Goal: Information Seeking & Learning: Learn about a topic

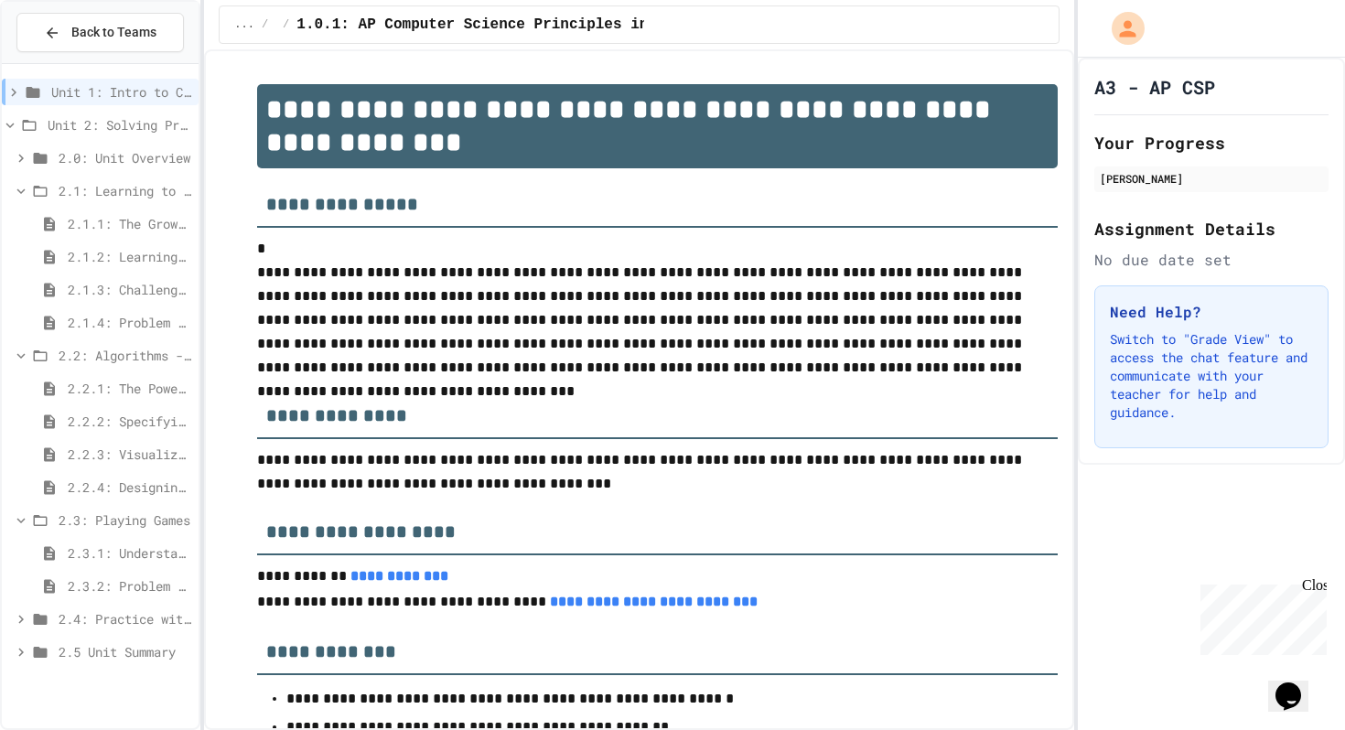
click at [137, 381] on span "2.2.1: The Power of Algorithms" at bounding box center [129, 388] width 123 height 19
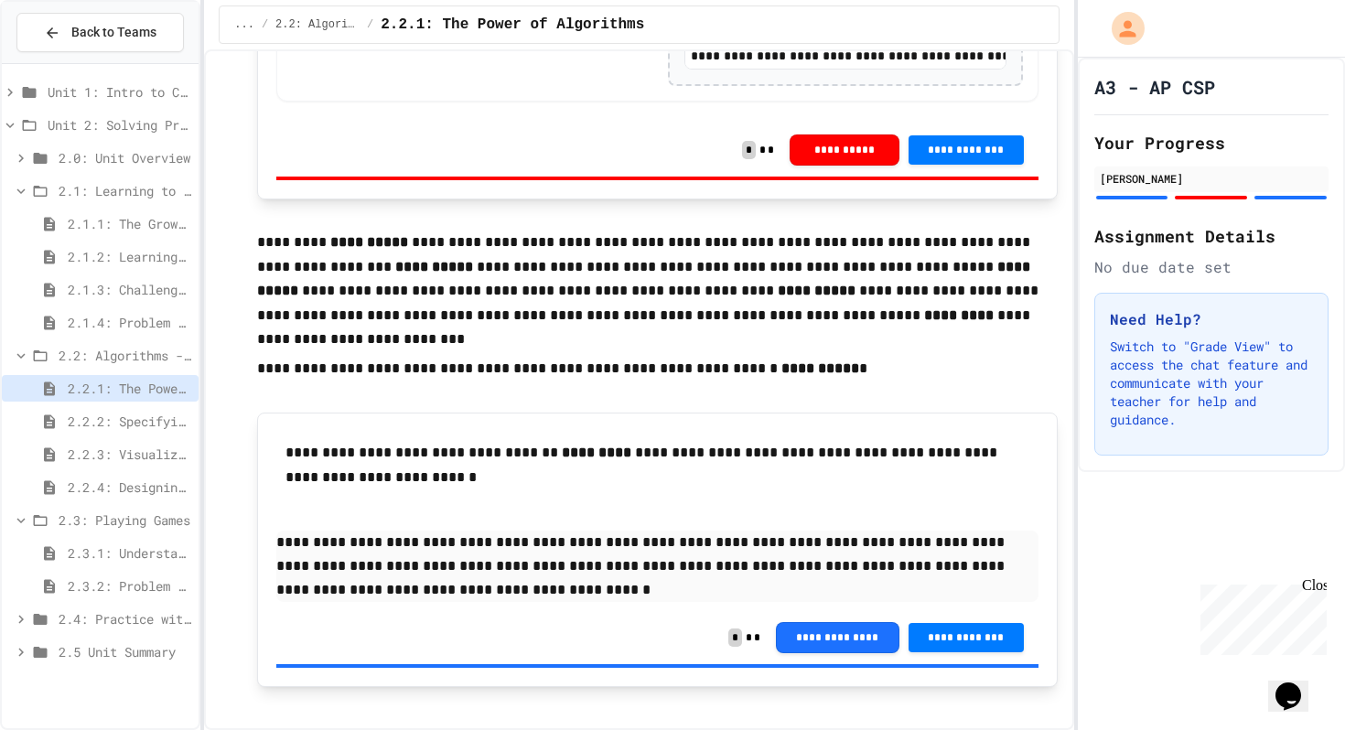
scroll to position [3868, 0]
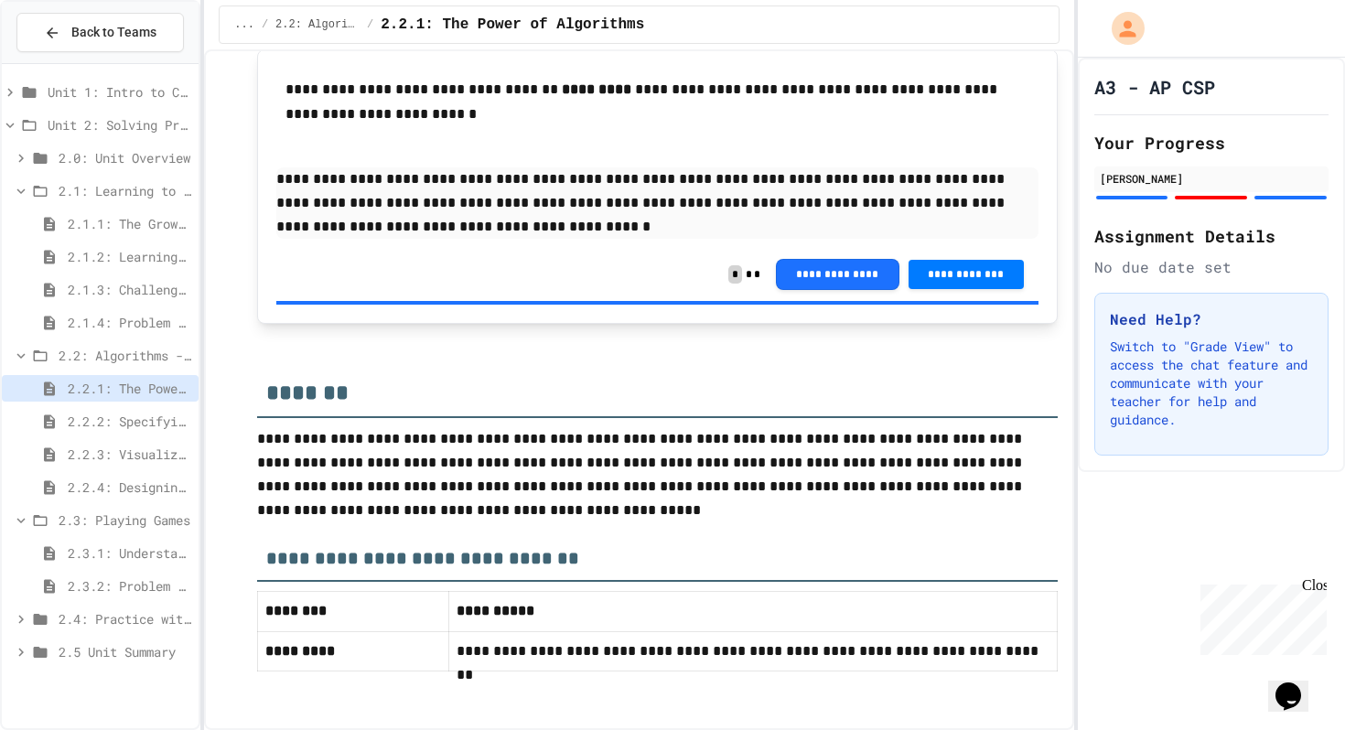
click at [124, 485] on span "2.2.4: Designing Flowcharts" at bounding box center [129, 487] width 123 height 19
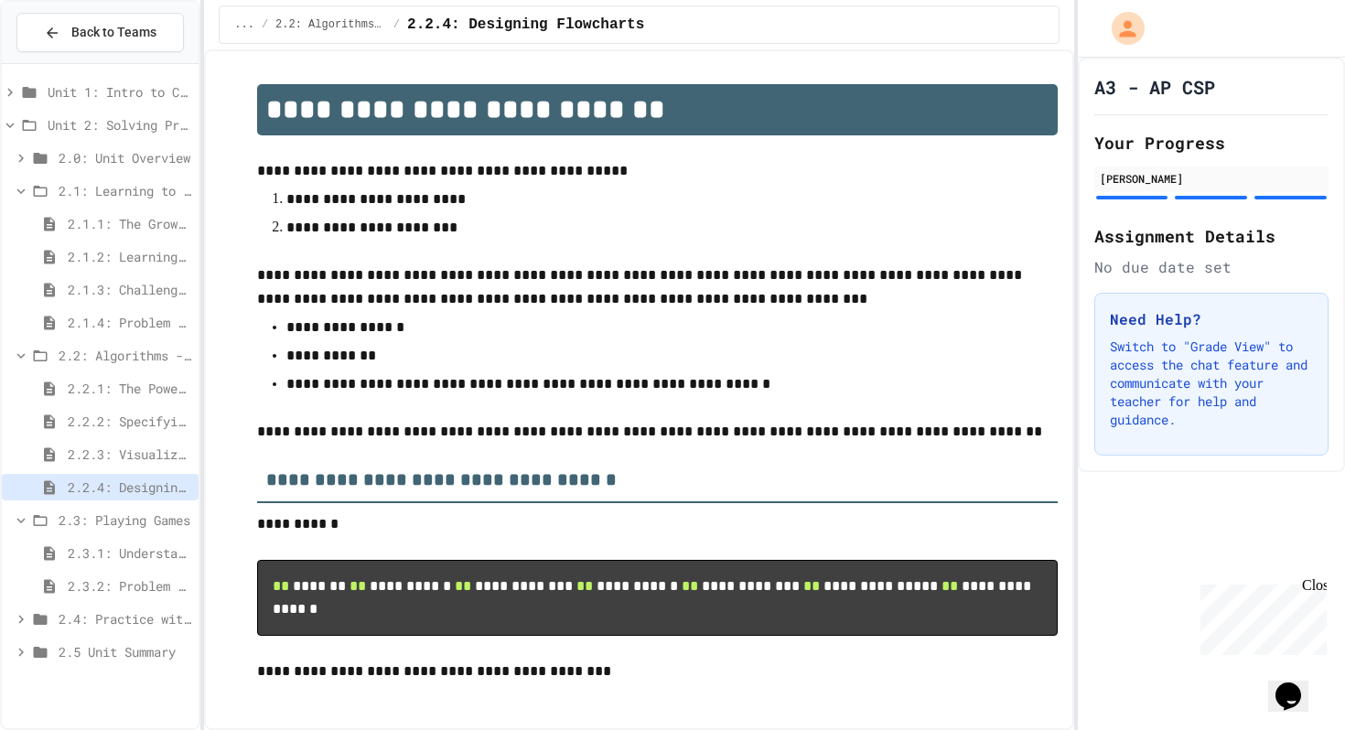
click at [133, 462] on span "2.2.3: Visualizing Logic with Flowcharts" at bounding box center [129, 454] width 123 height 19
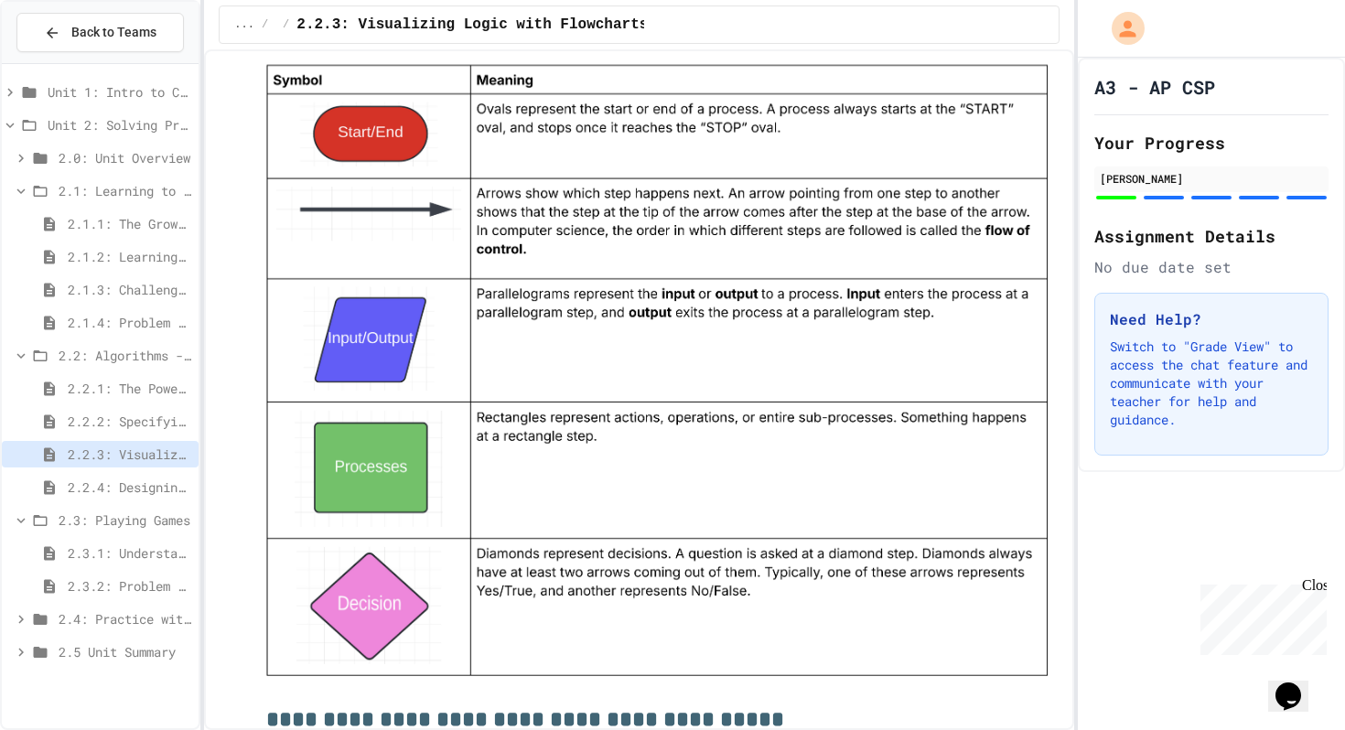
scroll to position [1791, 0]
